Goal: Task Accomplishment & Management: Manage account settings

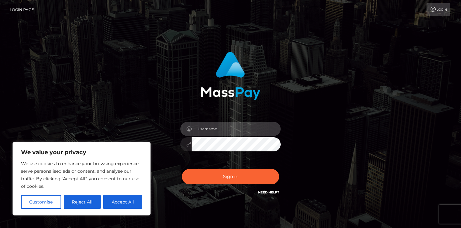
click at [212, 124] on input "text" at bounding box center [236, 129] width 89 height 14
type input "spoil.princess.anna0@gmail.com"
click at [182, 169] on button "Sign in" at bounding box center [230, 176] width 97 height 15
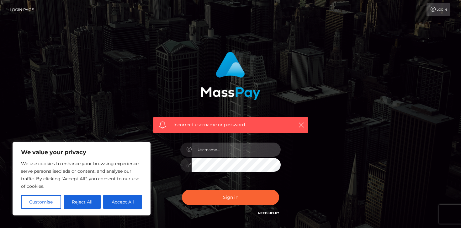
click at [255, 154] on input "text" at bounding box center [236, 149] width 89 height 14
type input "spoil.princess.anna0@gmail.com"
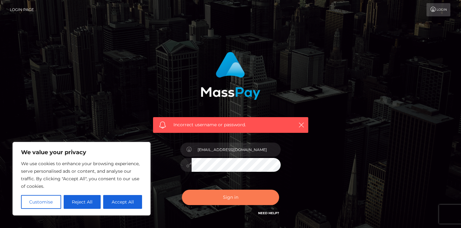
click at [234, 195] on button "Sign in" at bounding box center [230, 197] width 97 height 15
